Goal: Information Seeking & Learning: Learn about a topic

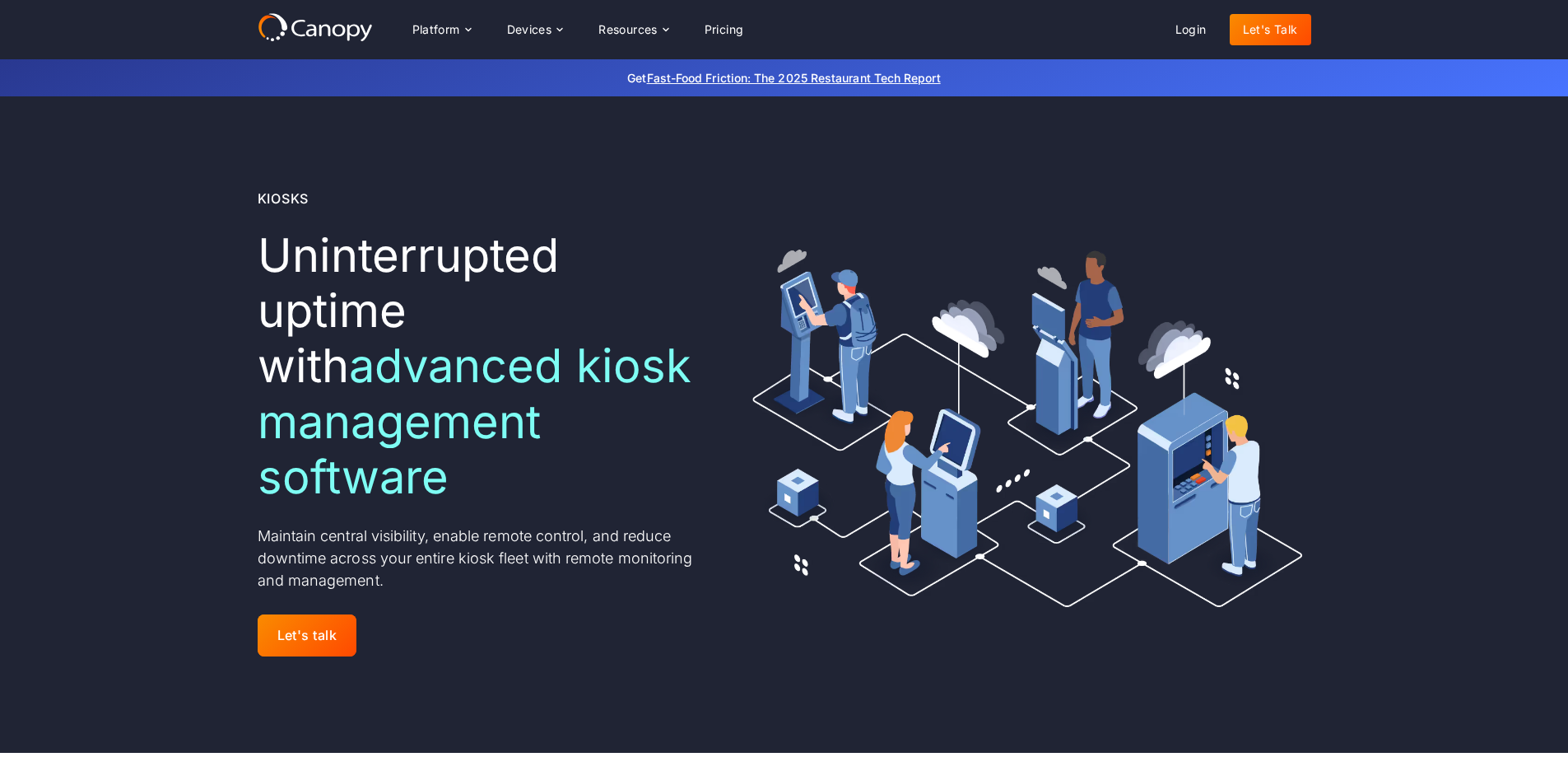
click at [623, 230] on h1 "Uninterrupted uptime with advanced kiosk management software ‍" at bounding box center [480, 367] width 447 height 277
click at [461, 26] on div "Platform" at bounding box center [441, 29] width 85 height 33
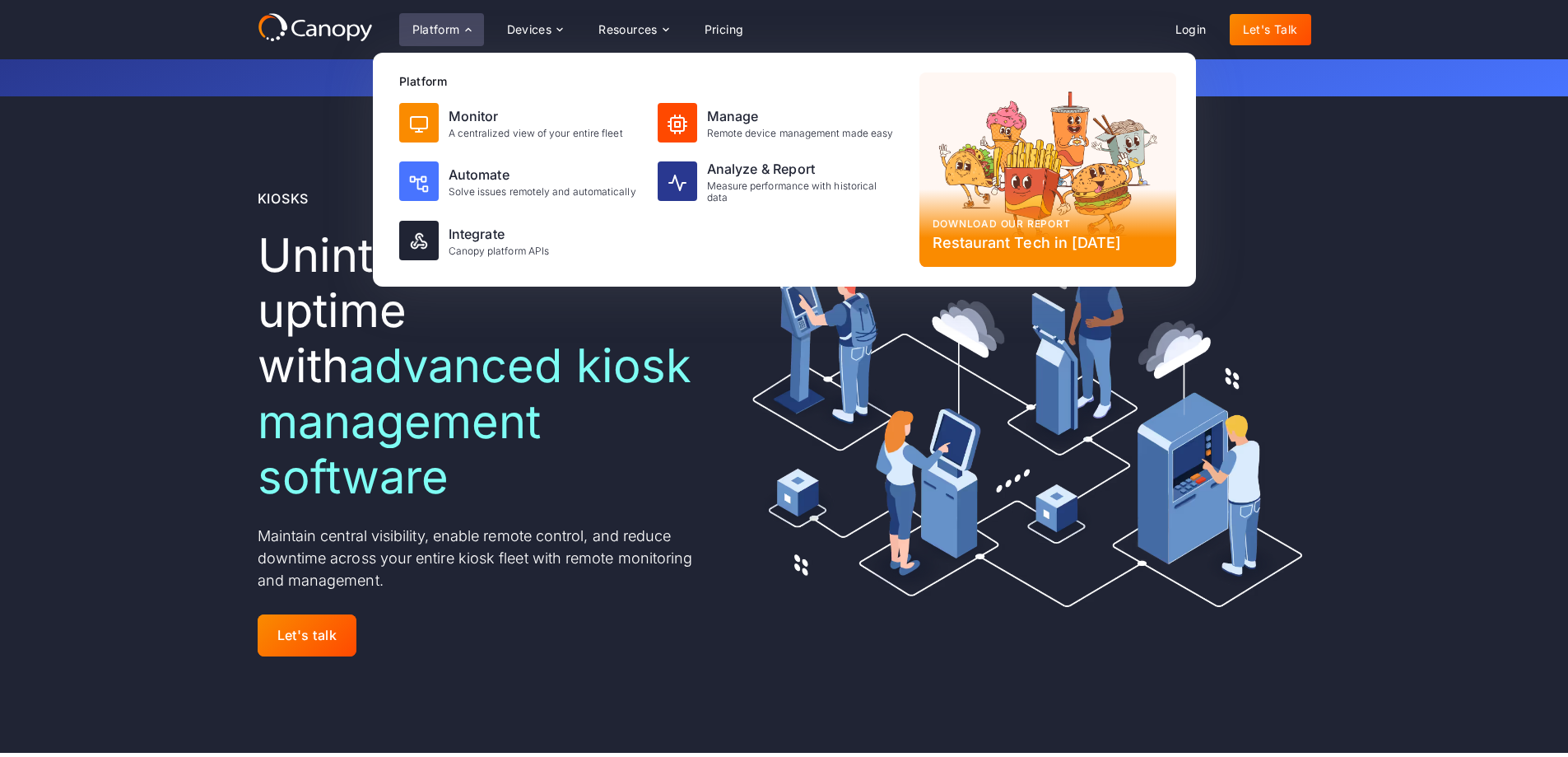
click at [699, 371] on h1 "Uninterrupted uptime with advanced kiosk management software ‍" at bounding box center [480, 367] width 447 height 277
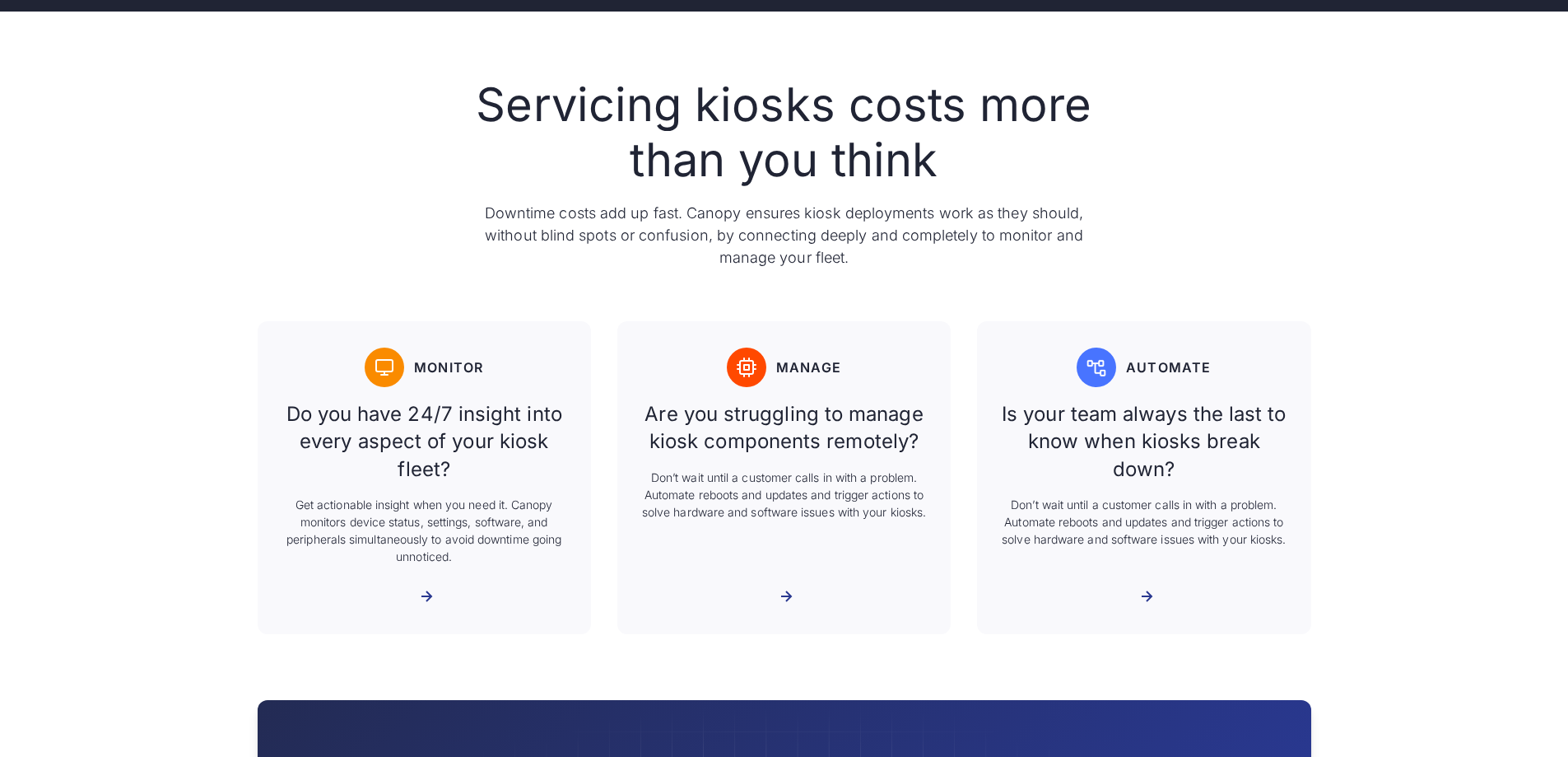
scroll to position [43, 0]
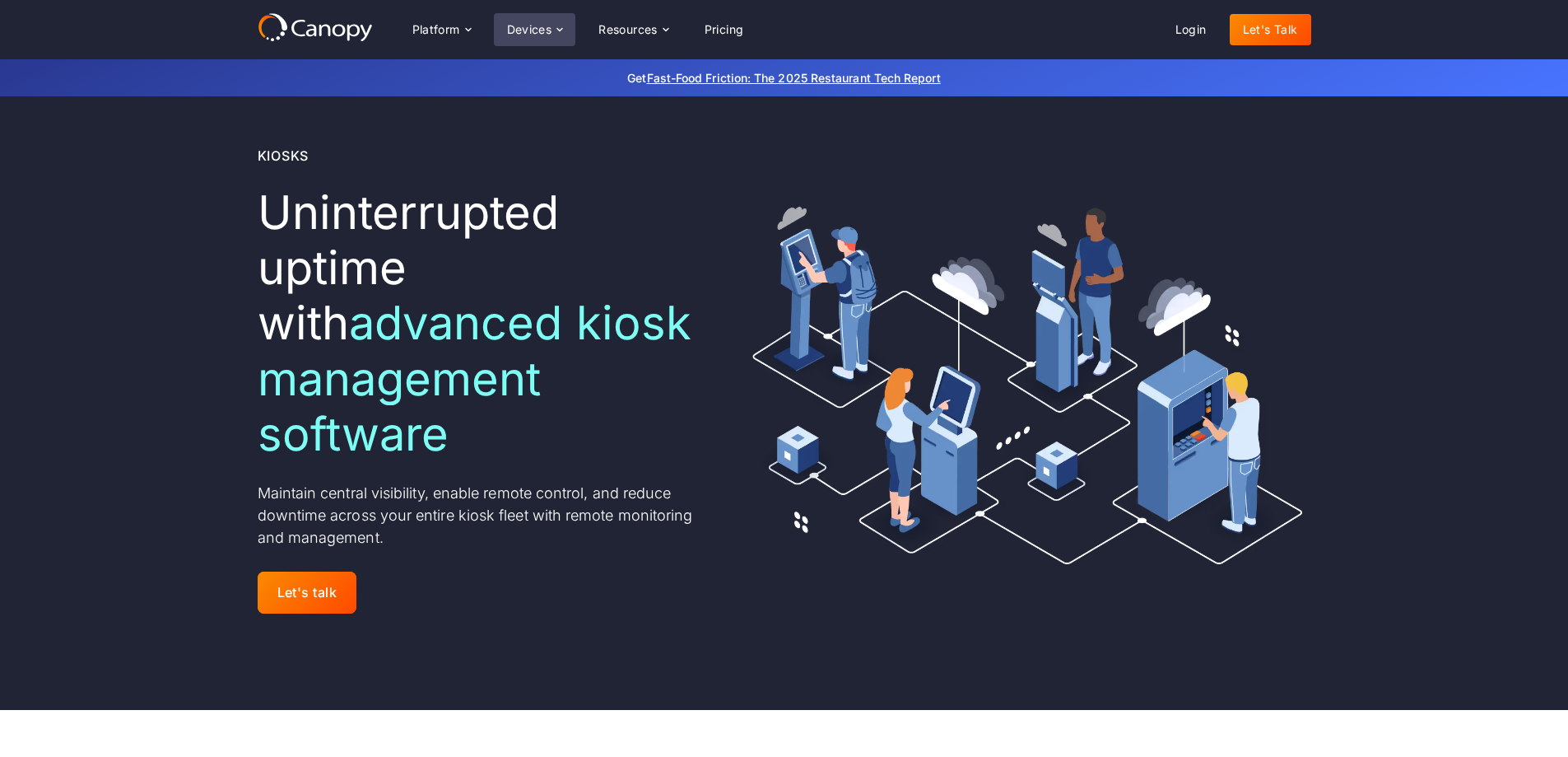
click at [522, 20] on div "Devices" at bounding box center [535, 29] width 82 height 33
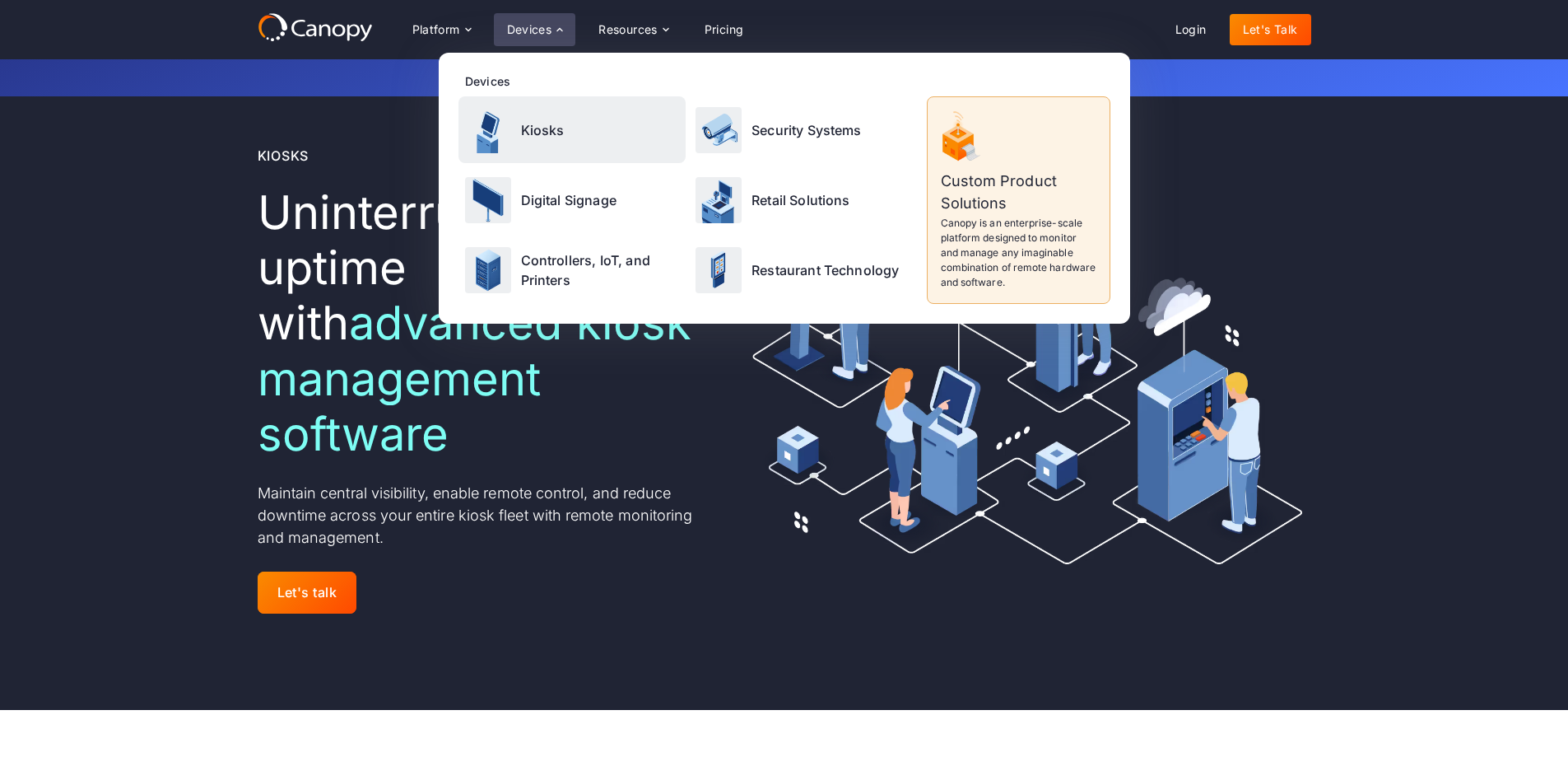
click at [537, 115] on div "Kiosks" at bounding box center [572, 130] width 228 height 67
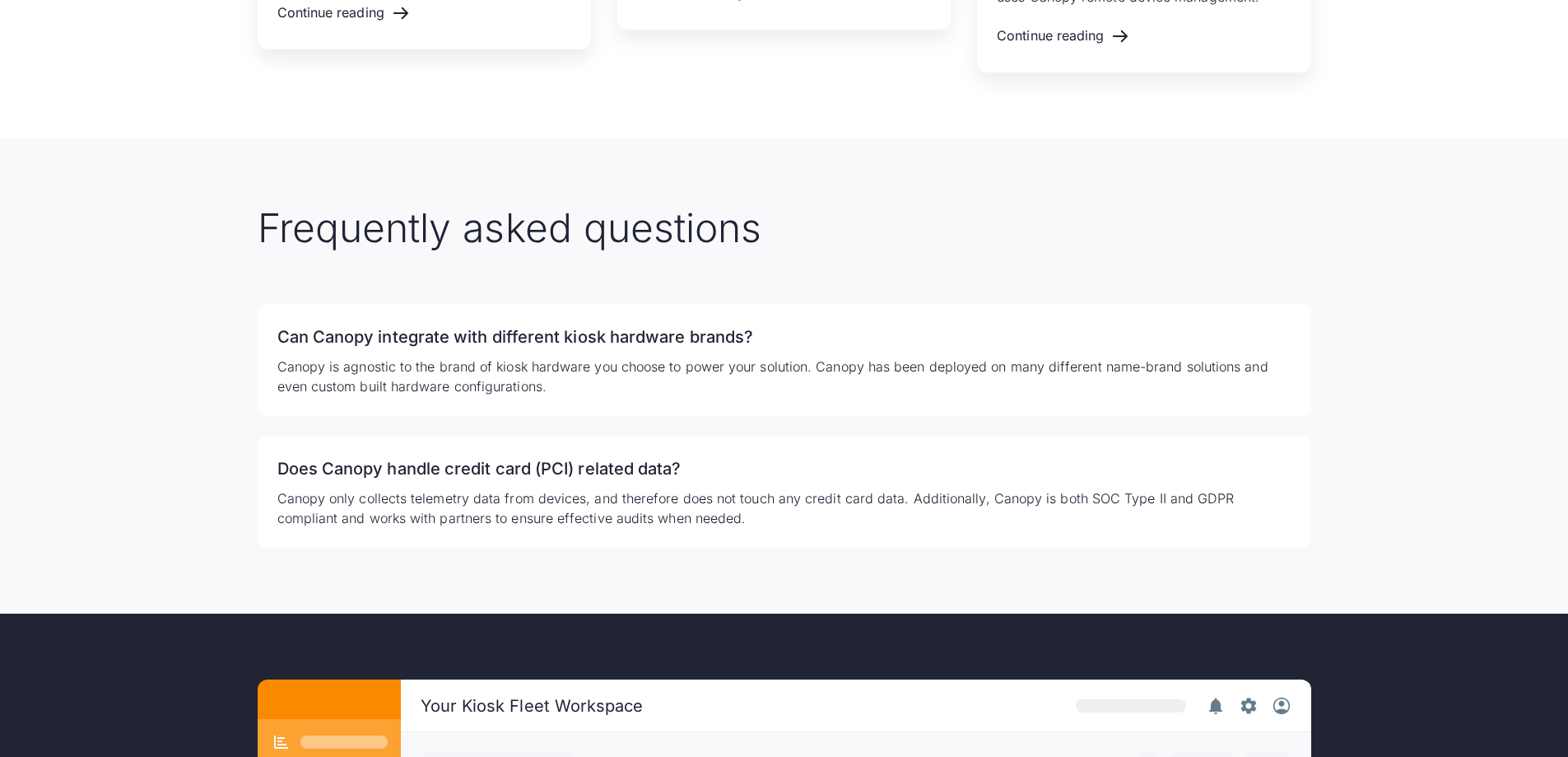
scroll to position [4199, 0]
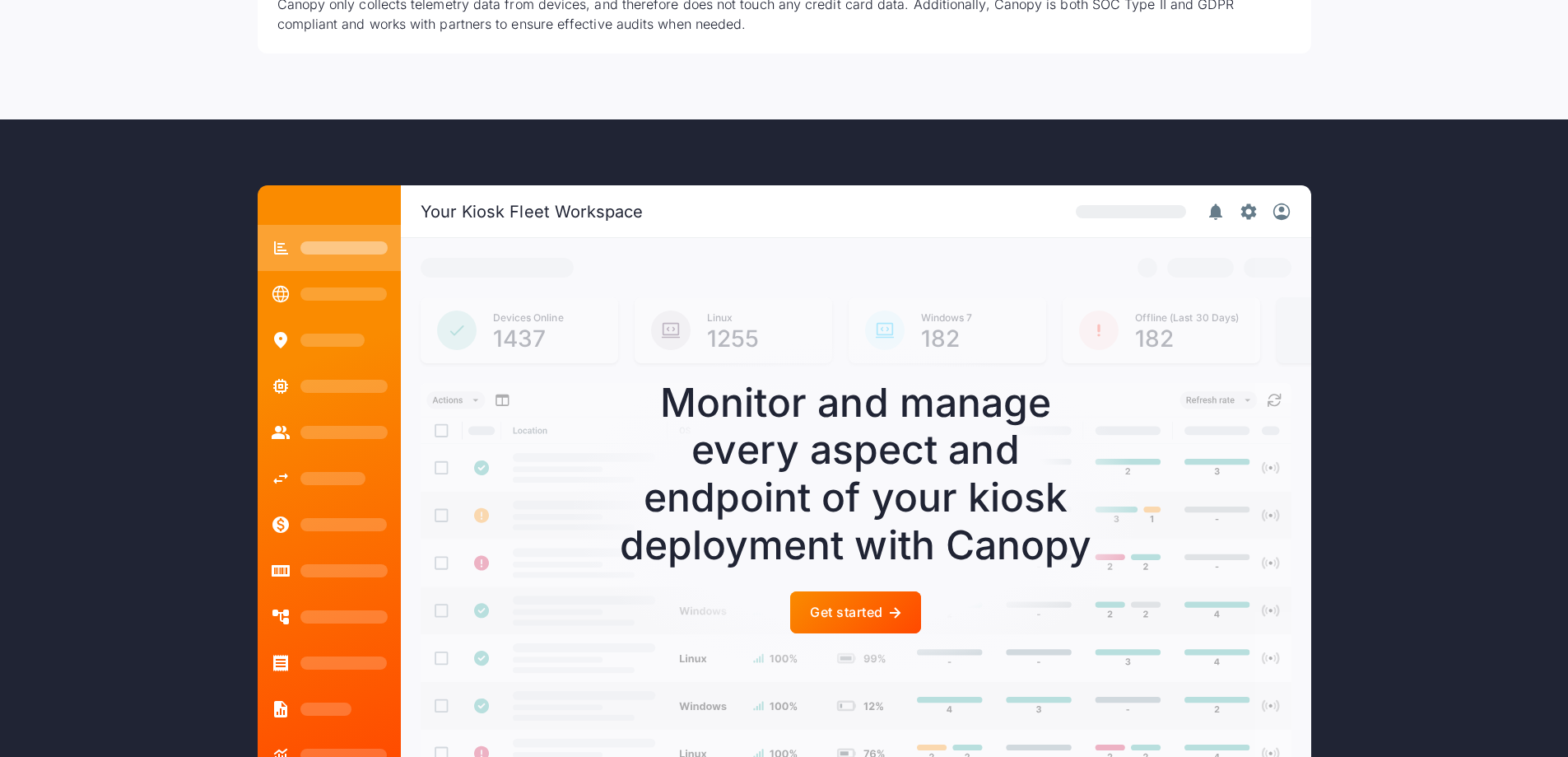
click at [211, 157] on div "Your Kiosk Fleet Workspace Devices Online 1437 Linux 1255 Windows 7 182 Offline…" at bounding box center [784, 481] width 1568 height 724
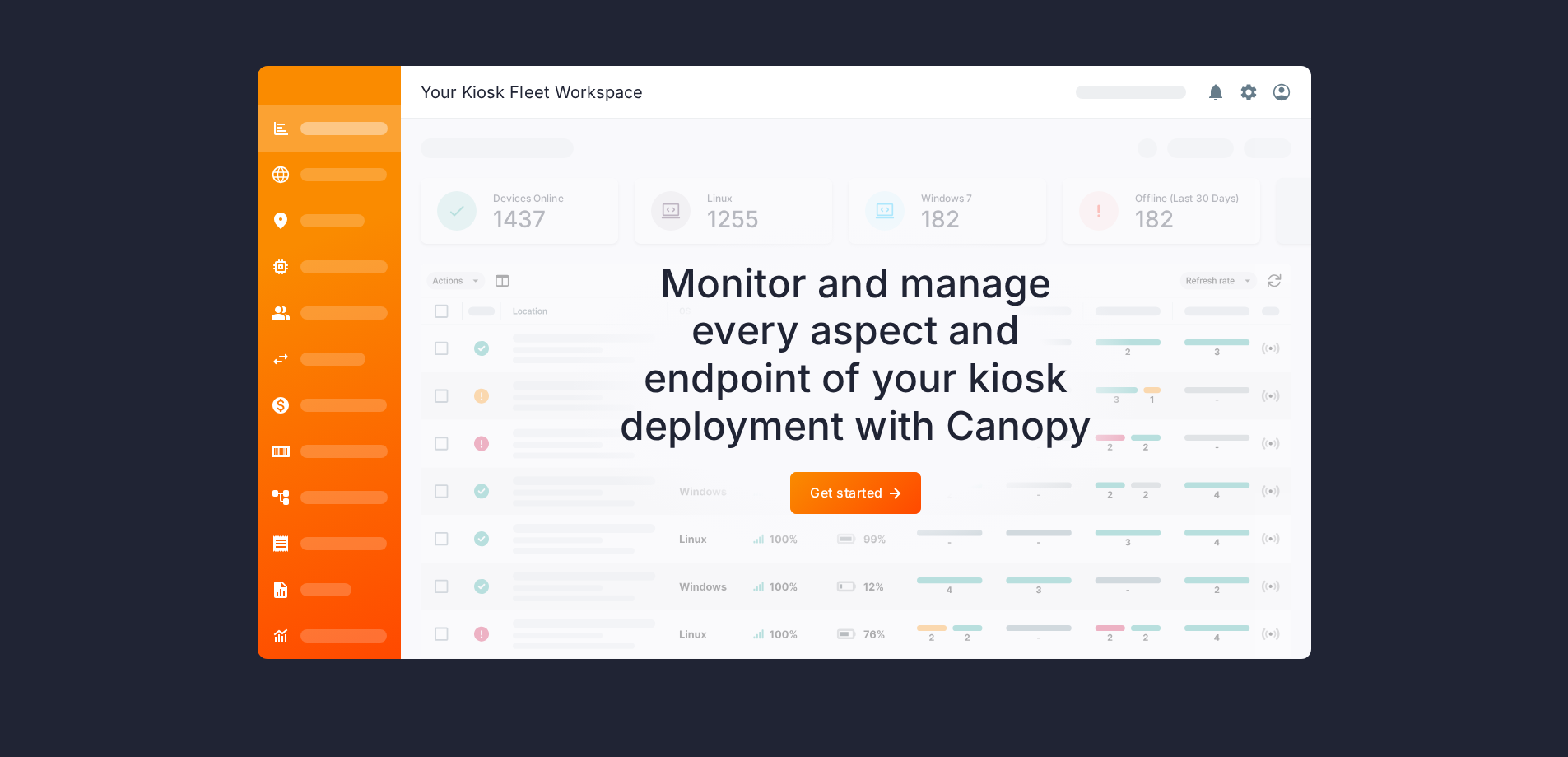
scroll to position [4693, 0]
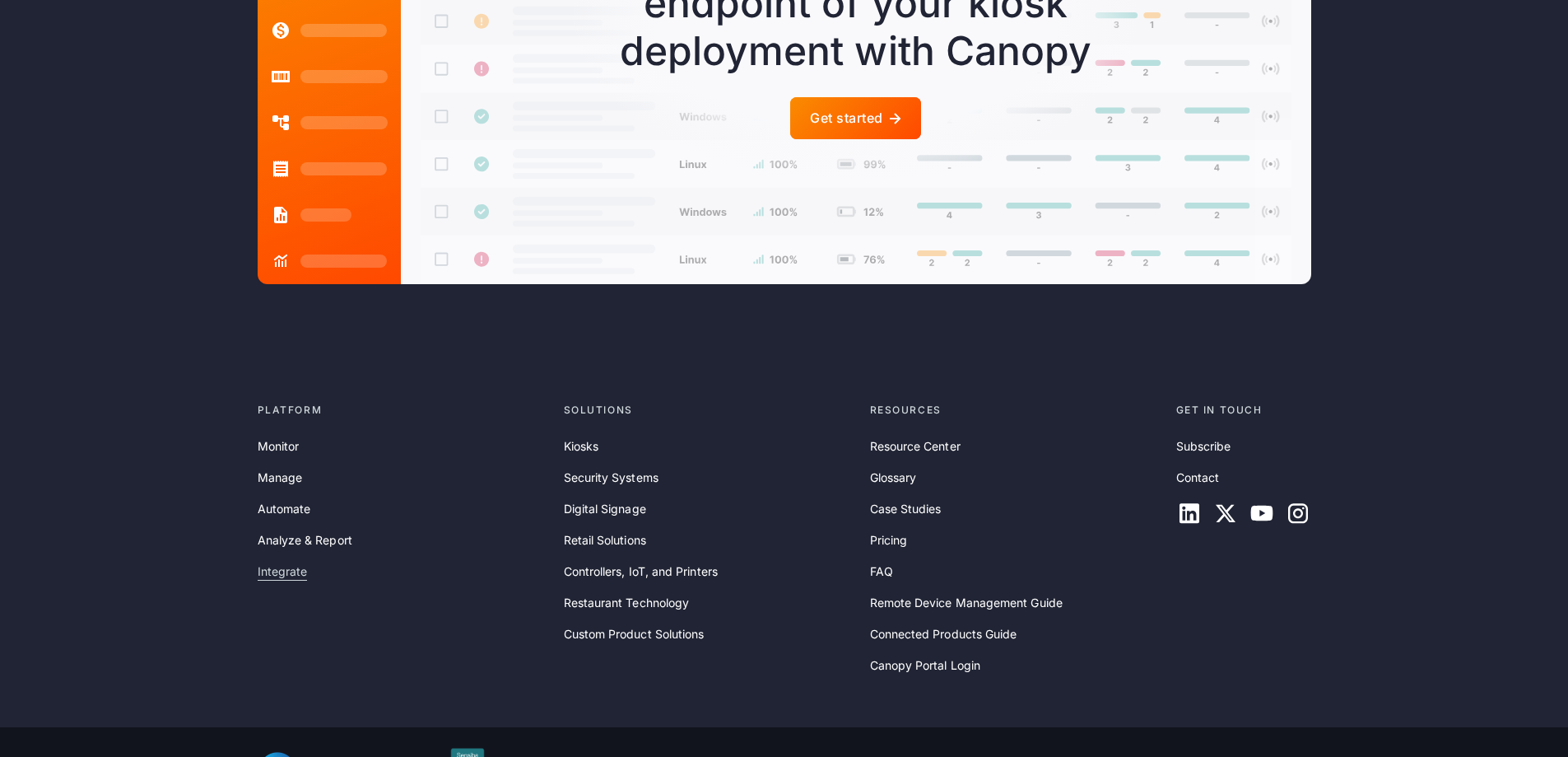
click at [282, 570] on link "Integrate" at bounding box center [282, 571] width 50 height 19
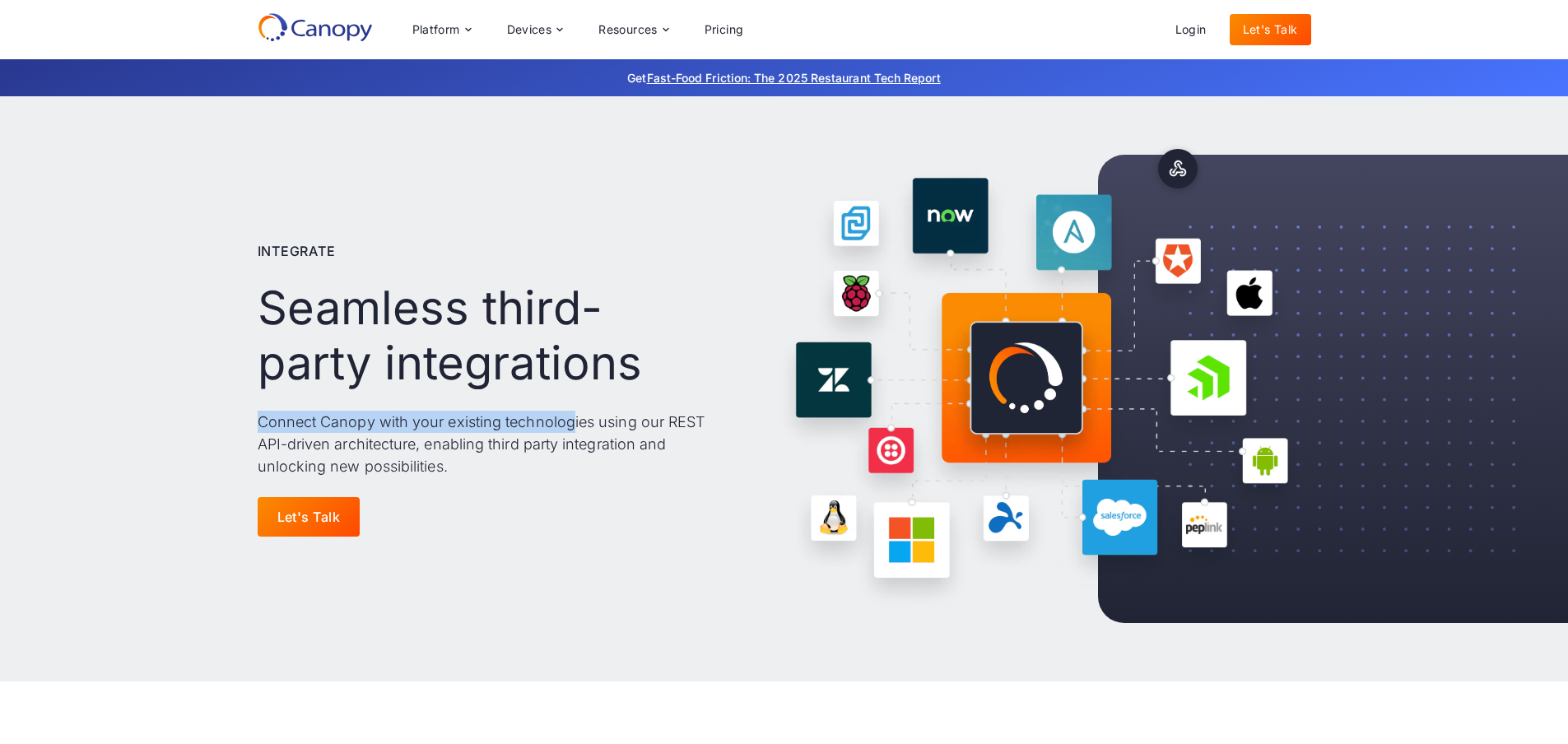
drag, startPoint x: 245, startPoint y: 423, endPoint x: 569, endPoint y: 432, distance: 324.1
click at [569, 432] on div "Integrate Seamless third-party integrations Connect Canopy with your existing t…" at bounding box center [784, 388] width 1568 height 585
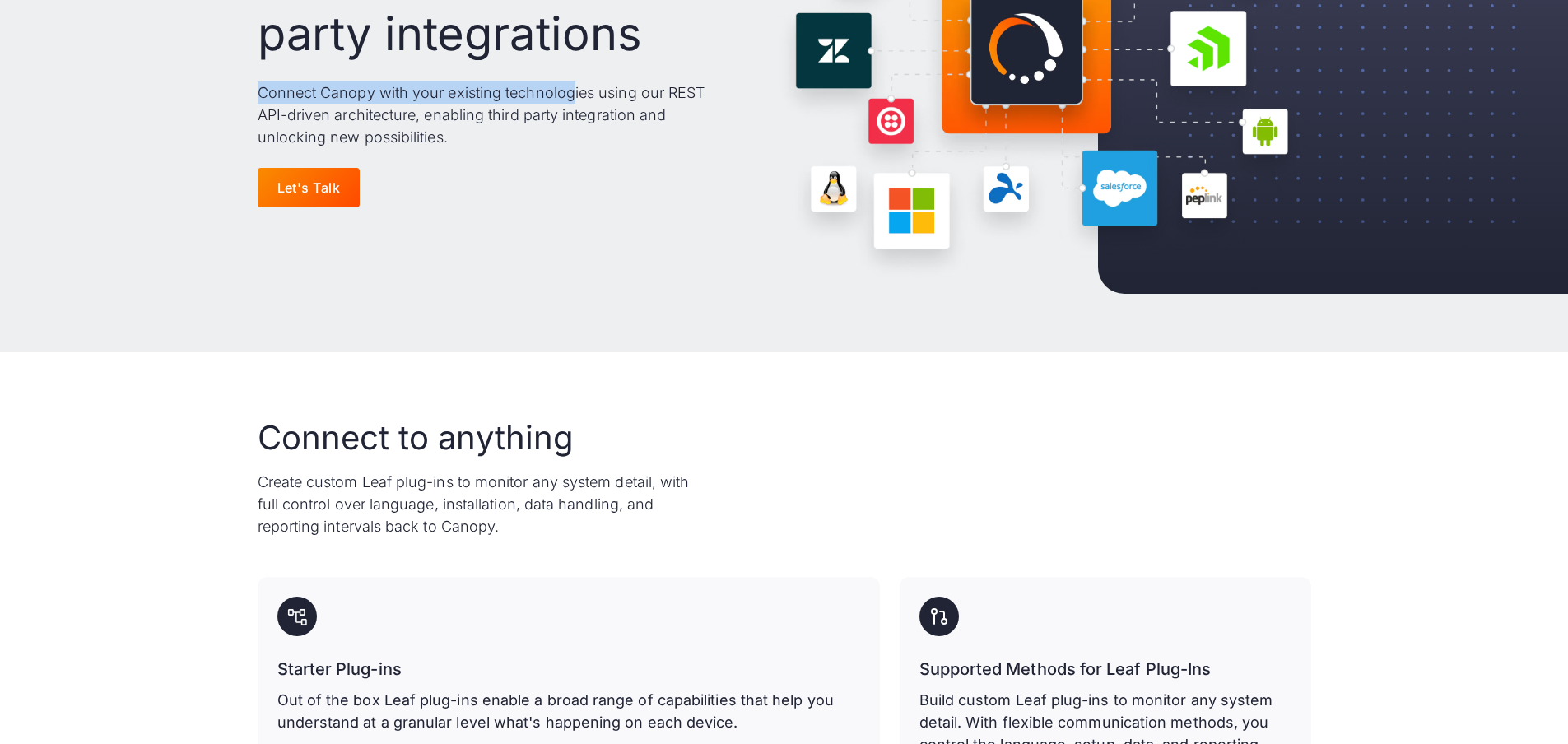
scroll to position [411, 0]
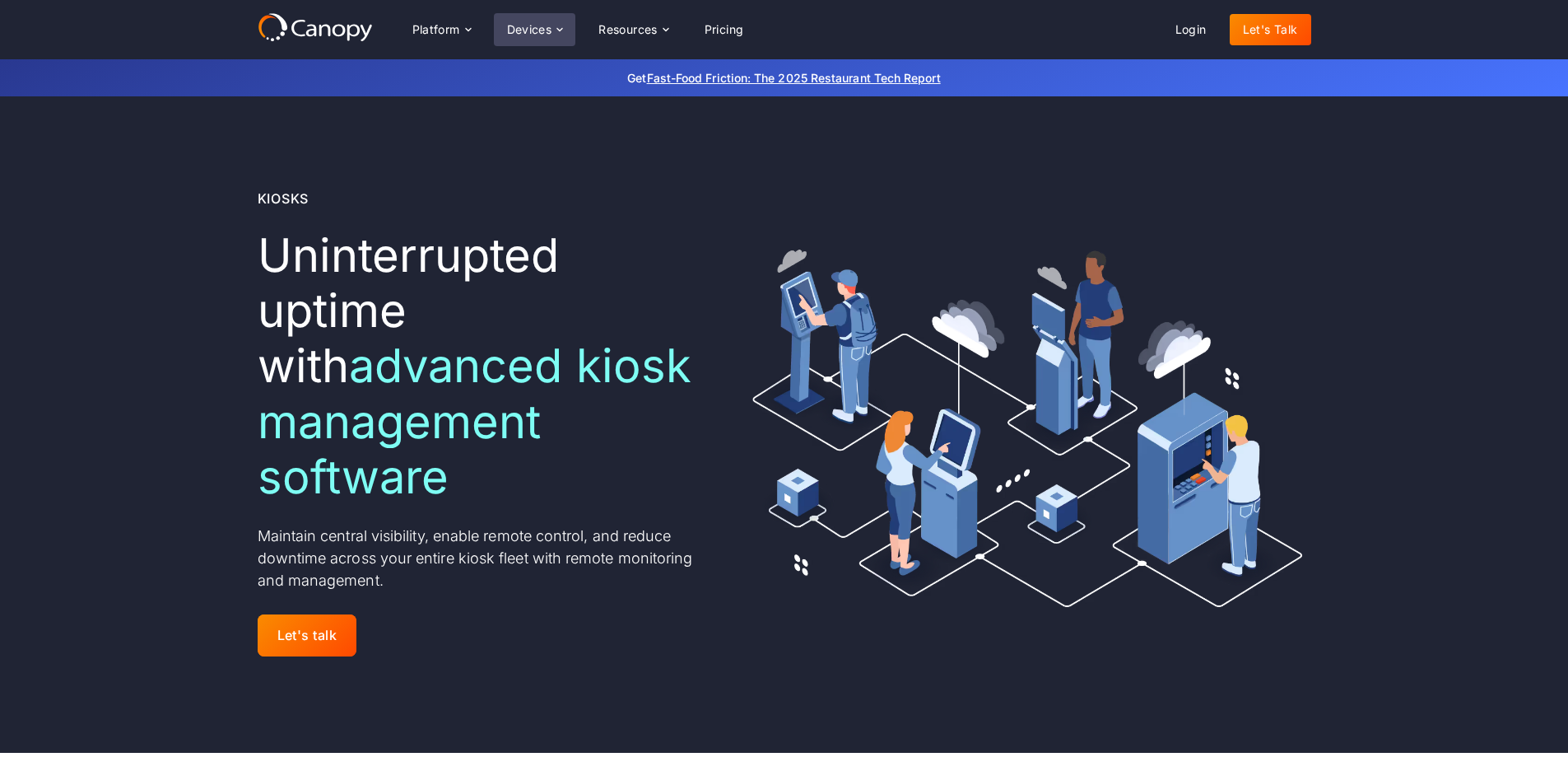
click at [536, 30] on div "Devices" at bounding box center [529, 29] width 45 height 11
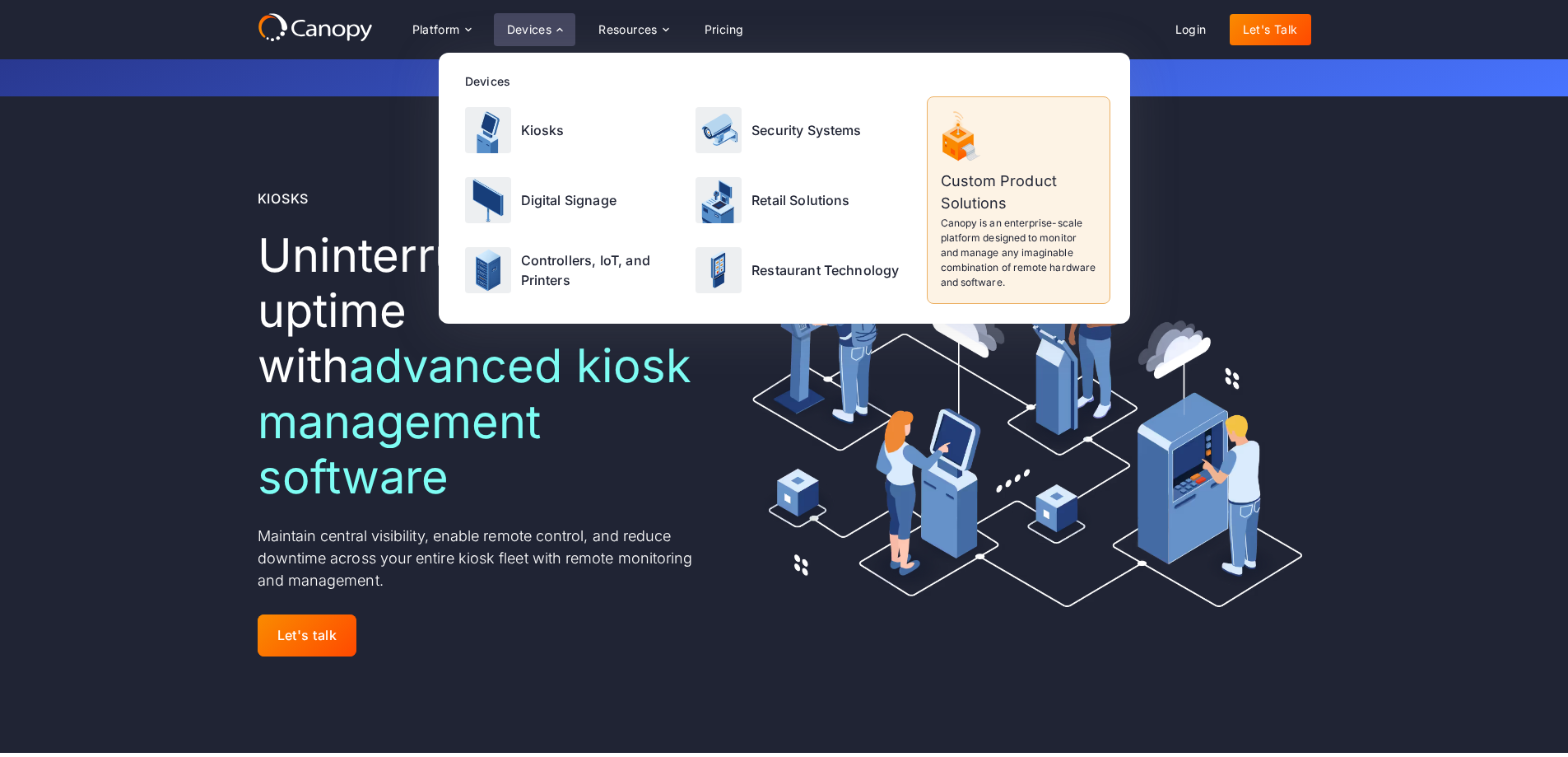
click at [1008, 199] on p "Custom Product Solutions" at bounding box center [1018, 191] width 156 height 44
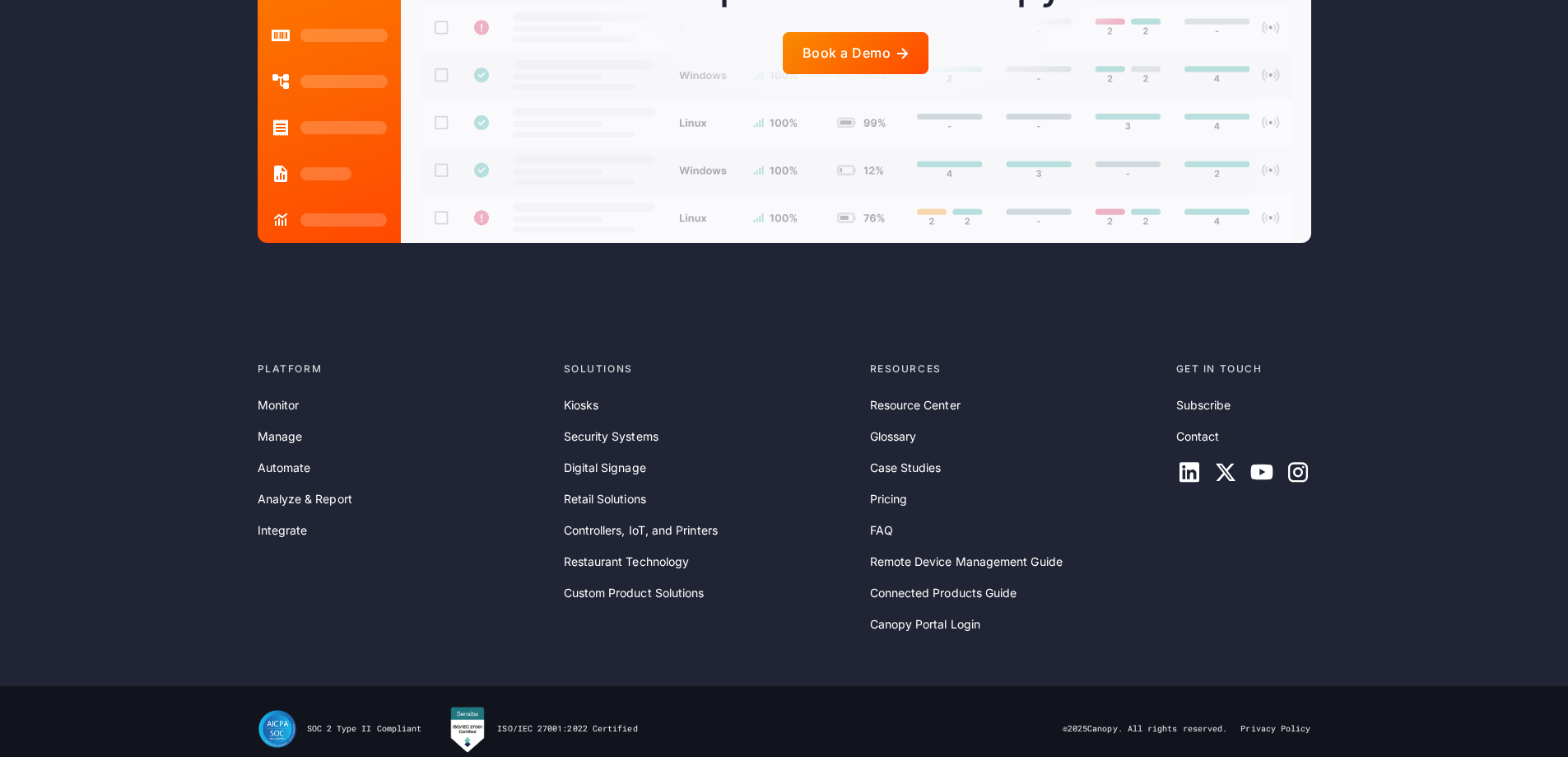
scroll to position [4727, 0]
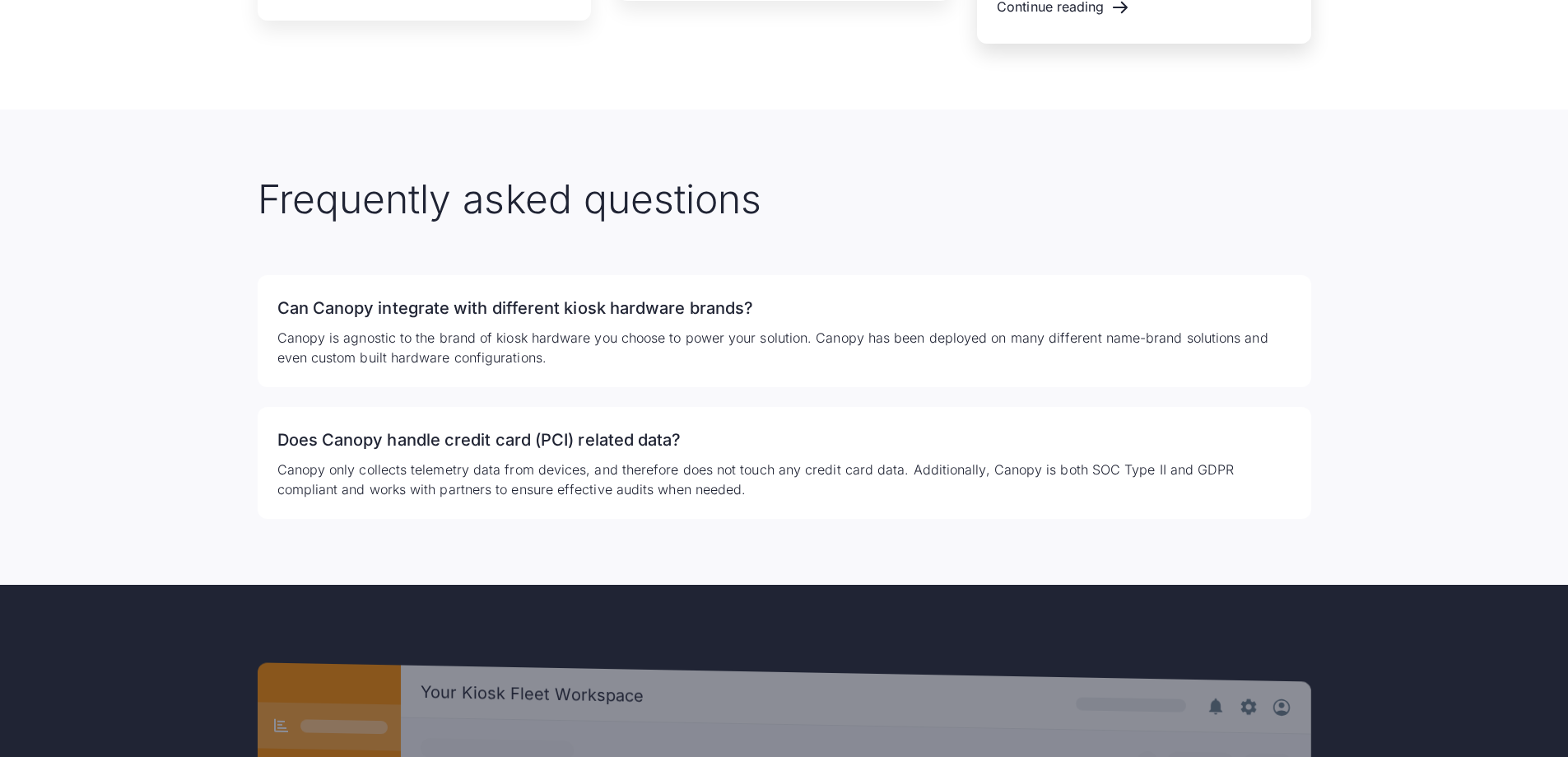
scroll to position [3952, 0]
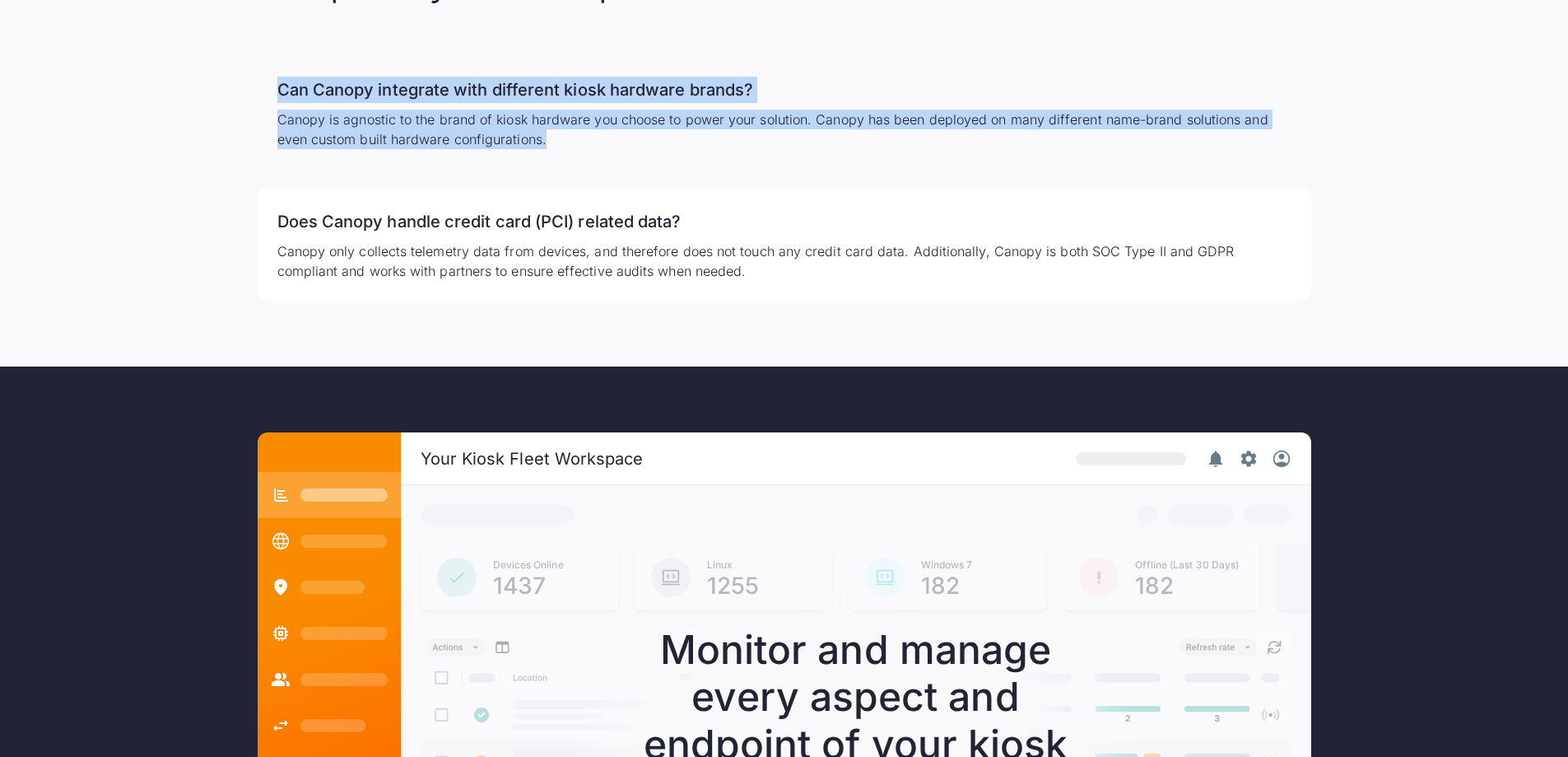
drag, startPoint x: 603, startPoint y: 145, endPoint x: 261, endPoint y: 98, distance: 345.2
click at [261, 98] on div "Can Canopy integrate with different kiosk hardware brands? Canopy is agnostic t…" at bounding box center [784, 112] width 1054 height 112
copy div "Can Canopy integrate with different kiosk hardware brands? Canopy is agnostic t…"
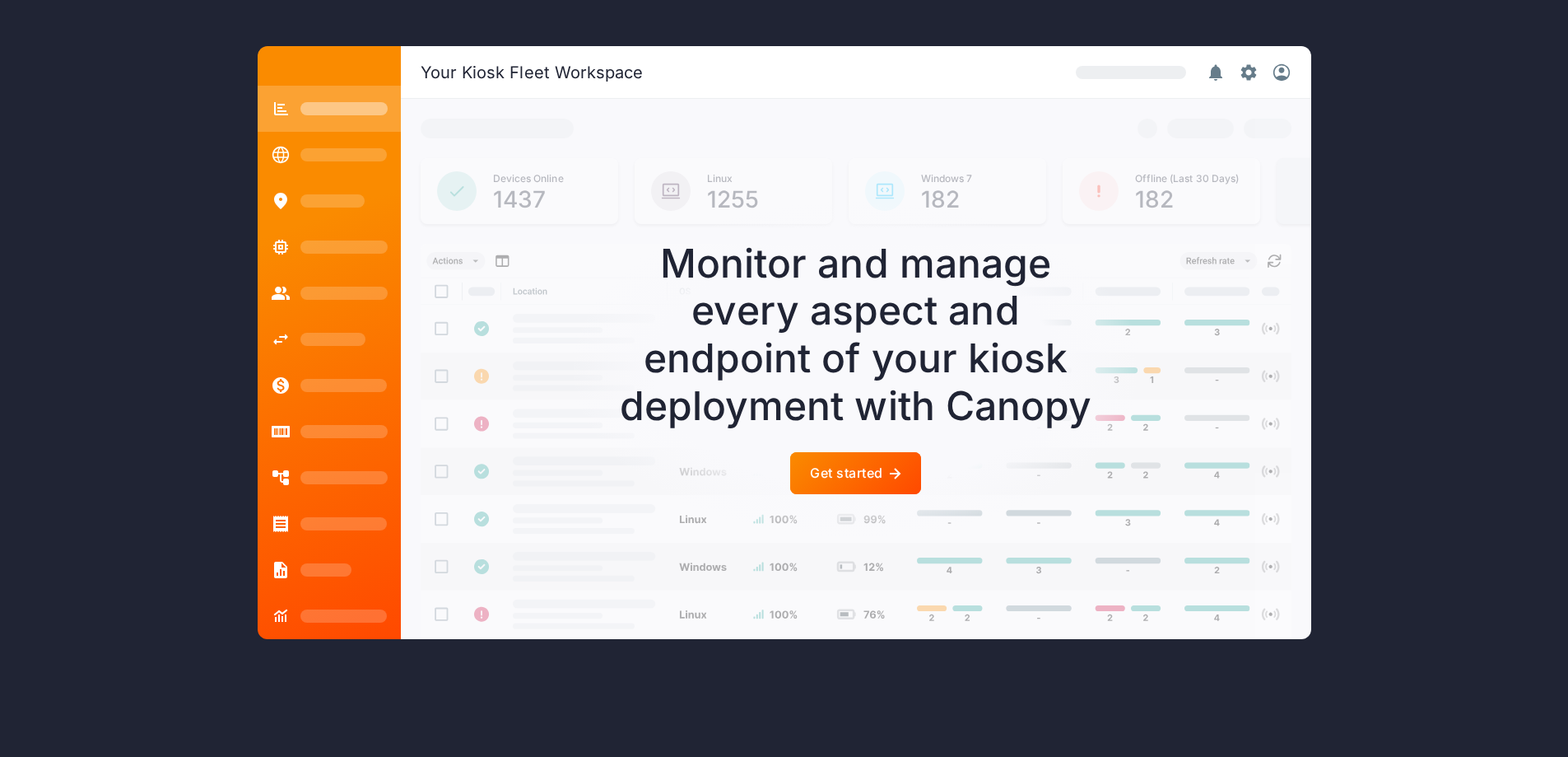
scroll to position [4338, 0]
